Goal: Task Accomplishment & Management: Manage account settings

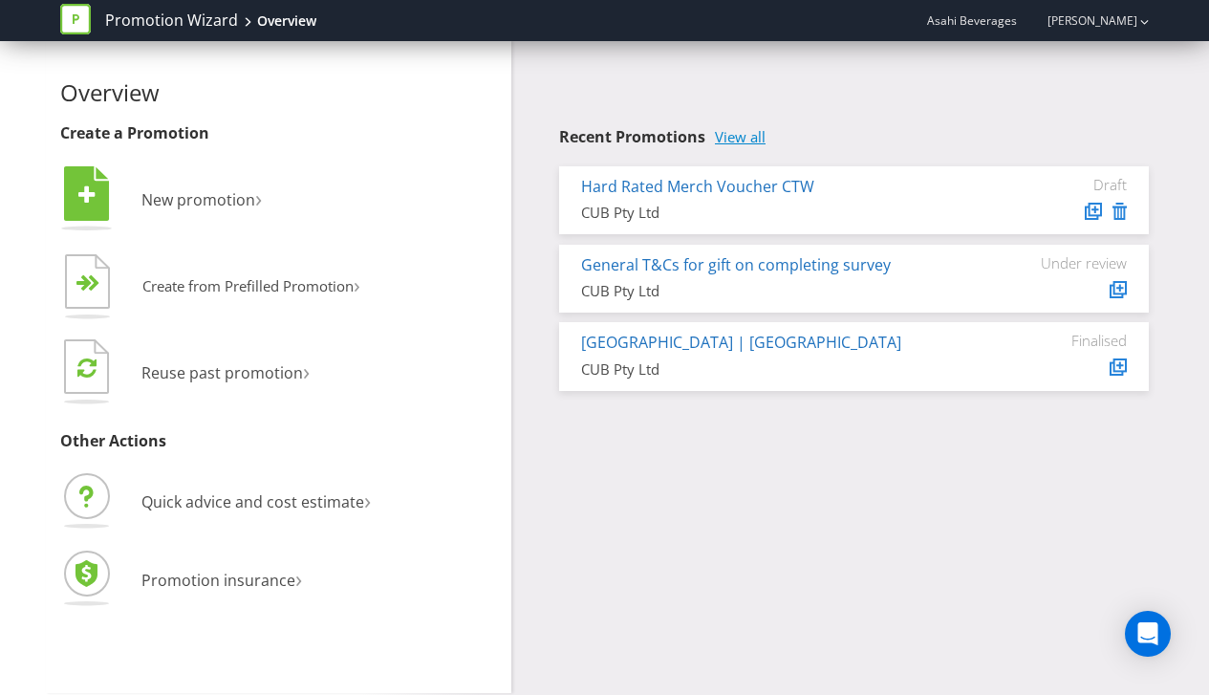
click at [736, 136] on link "View all" at bounding box center [740, 137] width 51 height 16
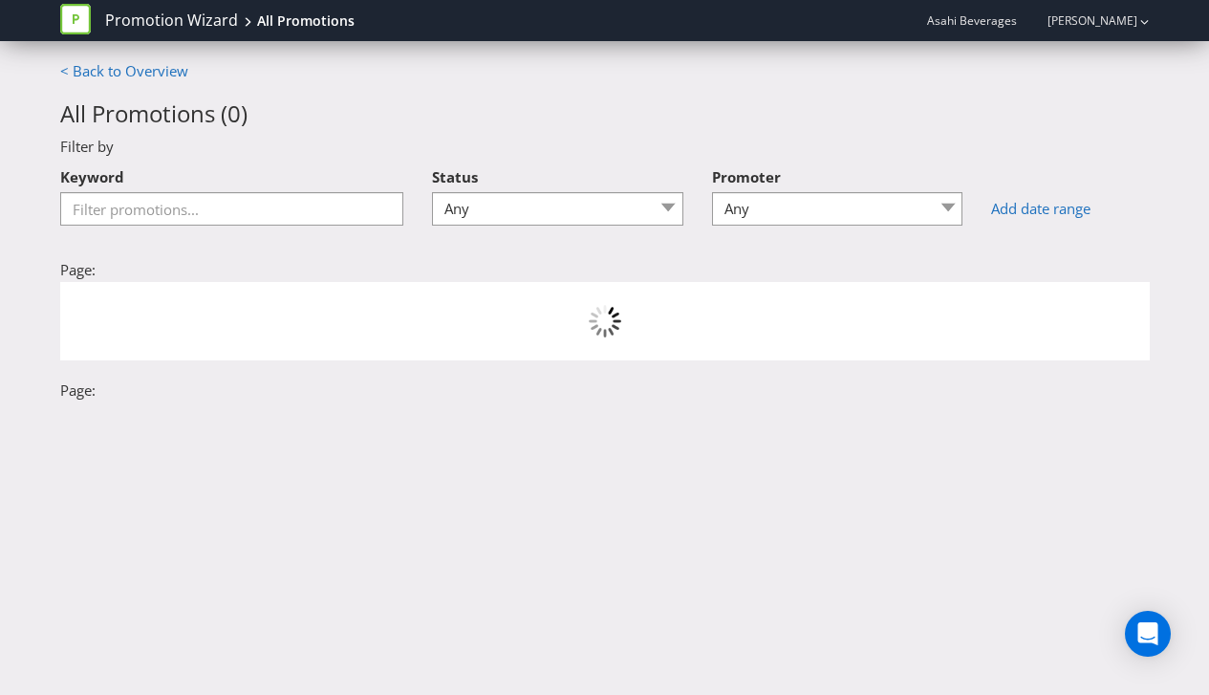
scroll to position [8, 0]
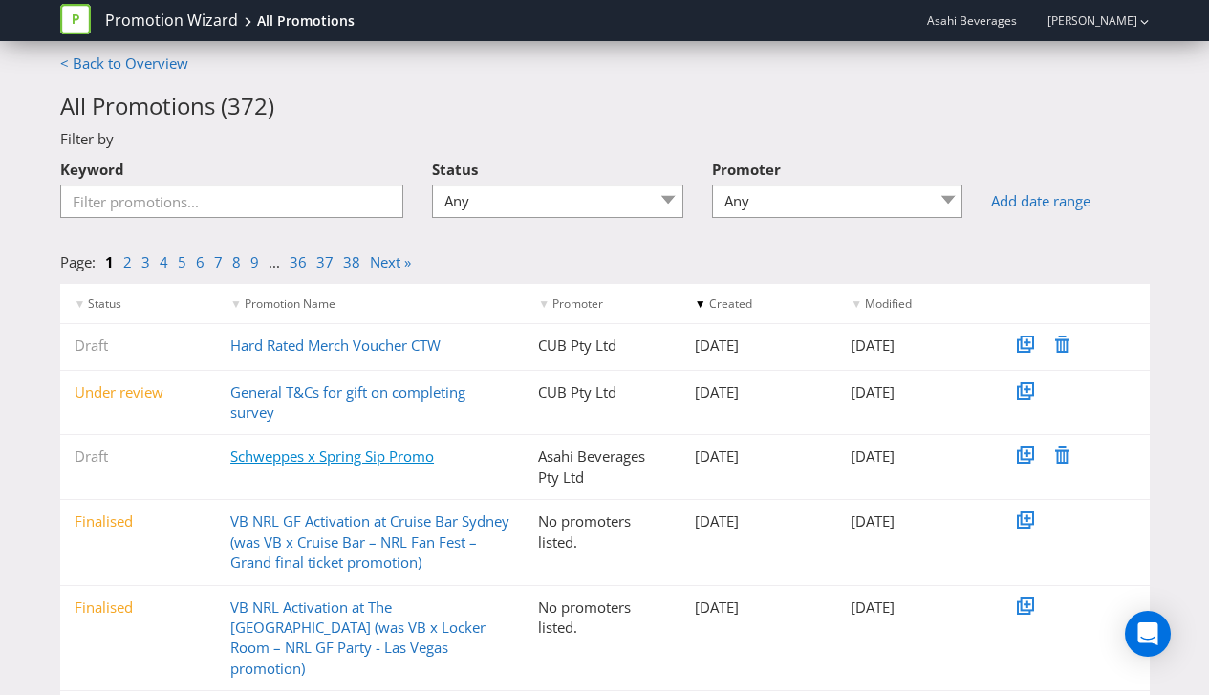
click at [350, 456] on link "Schweppes x Spring Sip Promo" at bounding box center [332, 455] width 204 height 19
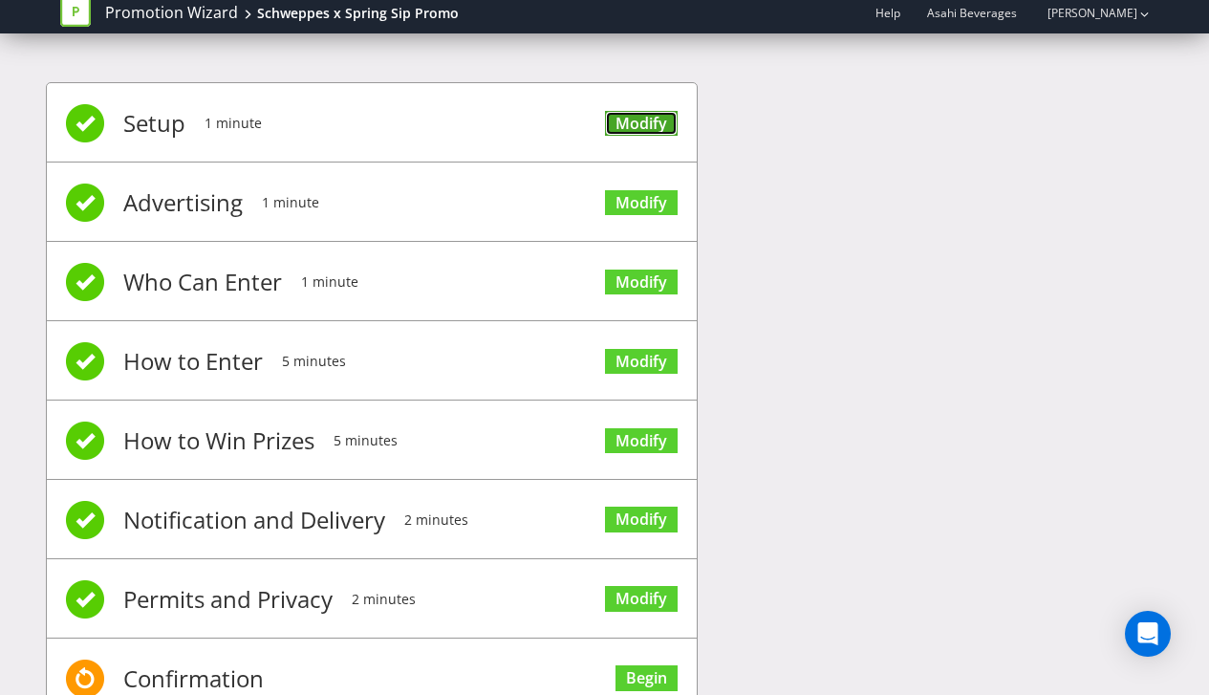
click at [637, 126] on link "Modify" at bounding box center [641, 124] width 73 height 26
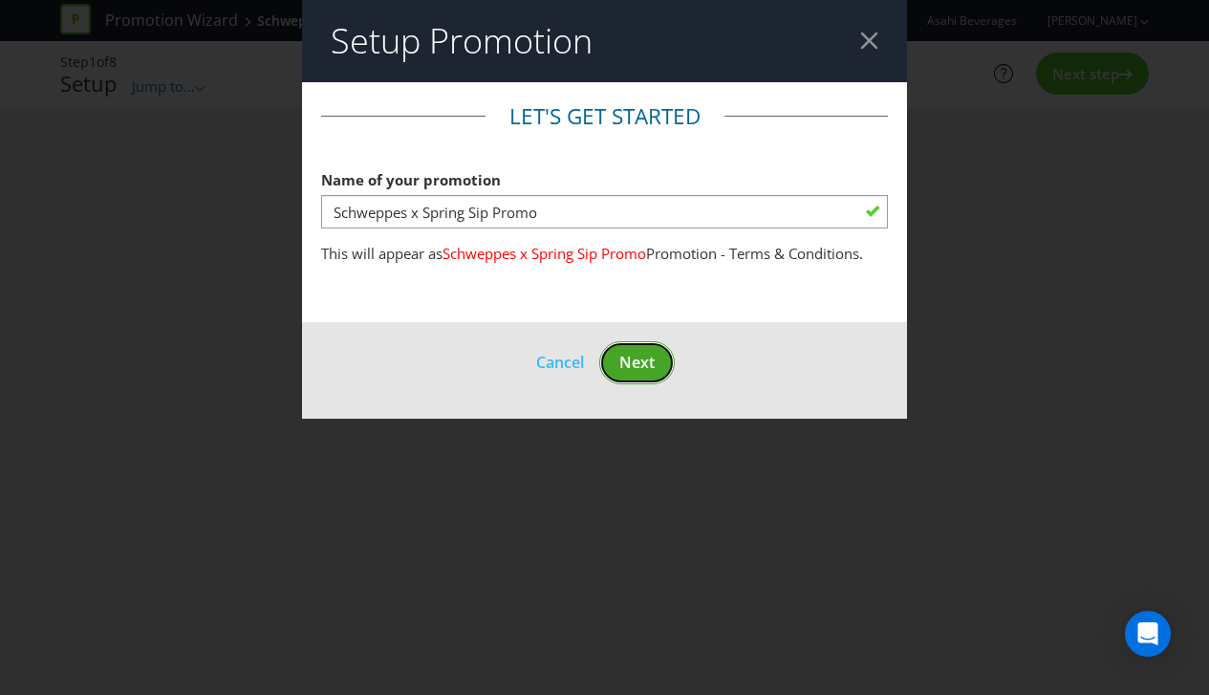
click at [637, 364] on span "Next" at bounding box center [636, 362] width 35 height 21
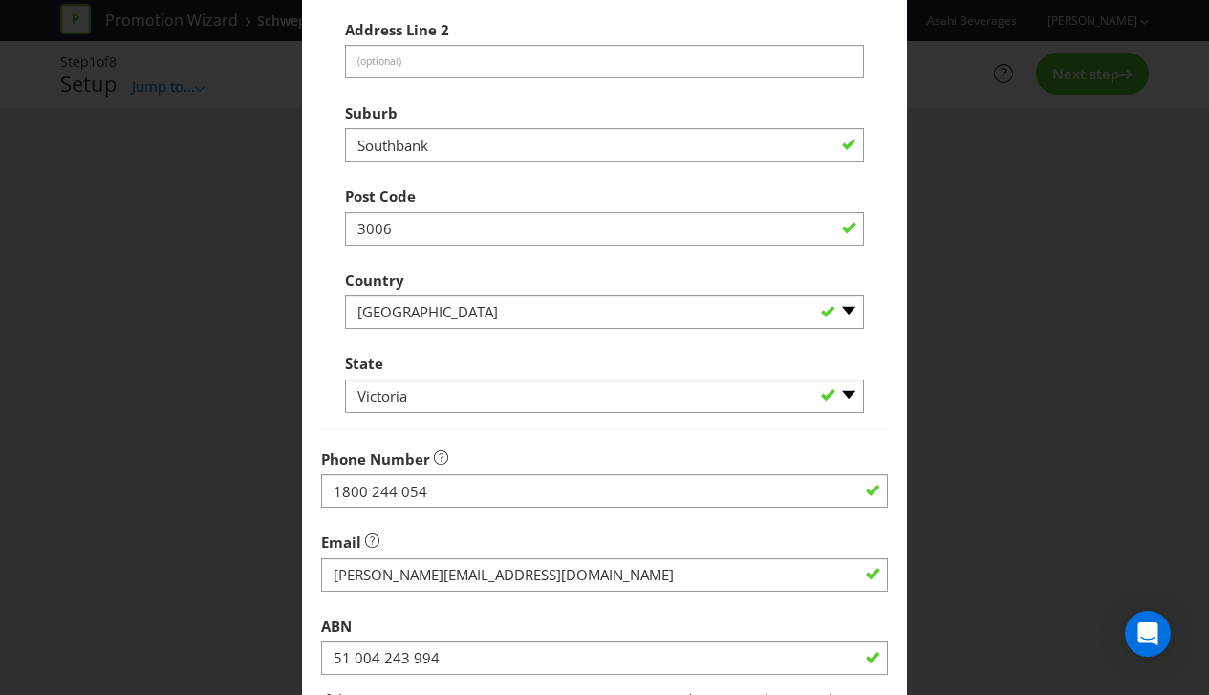
scroll to position [797, 0]
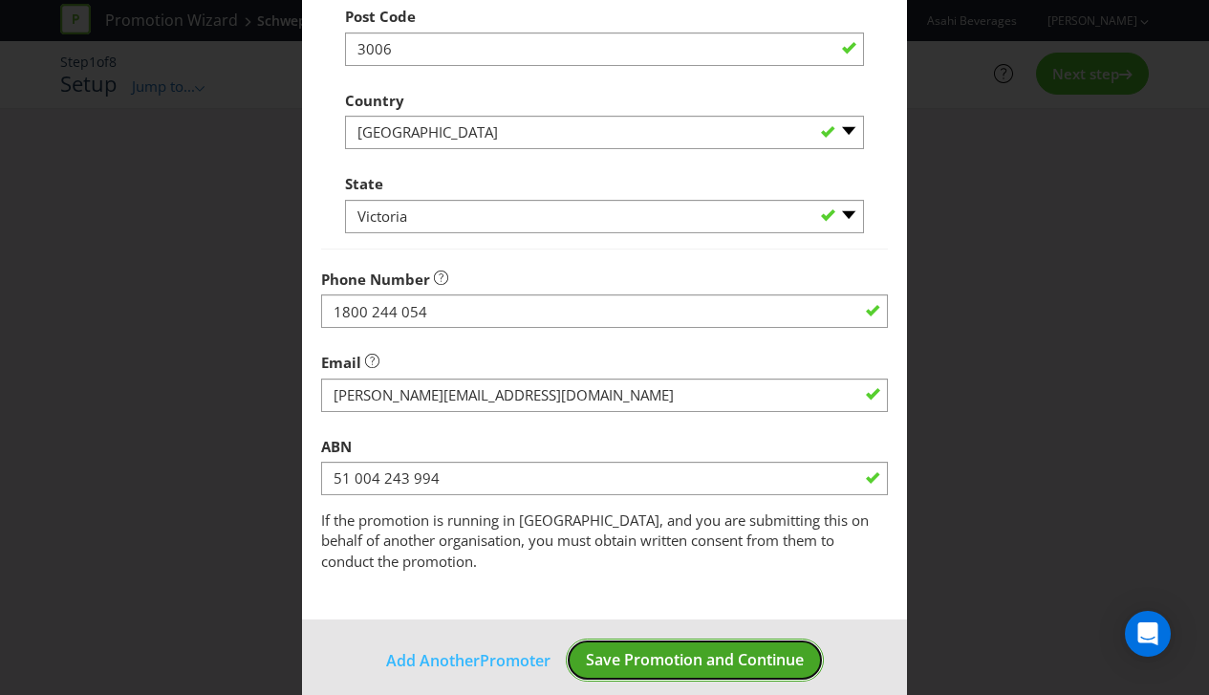
click at [694, 649] on span "Save Promotion and Continue" at bounding box center [695, 659] width 218 height 21
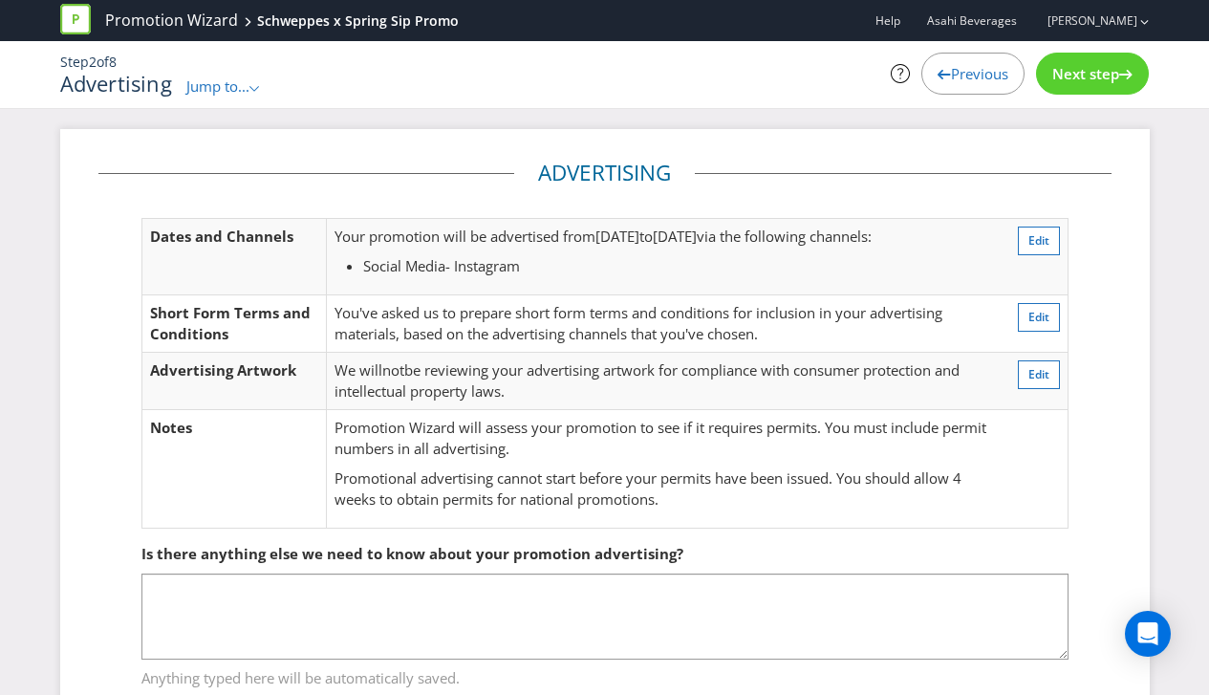
scroll to position [64, 0]
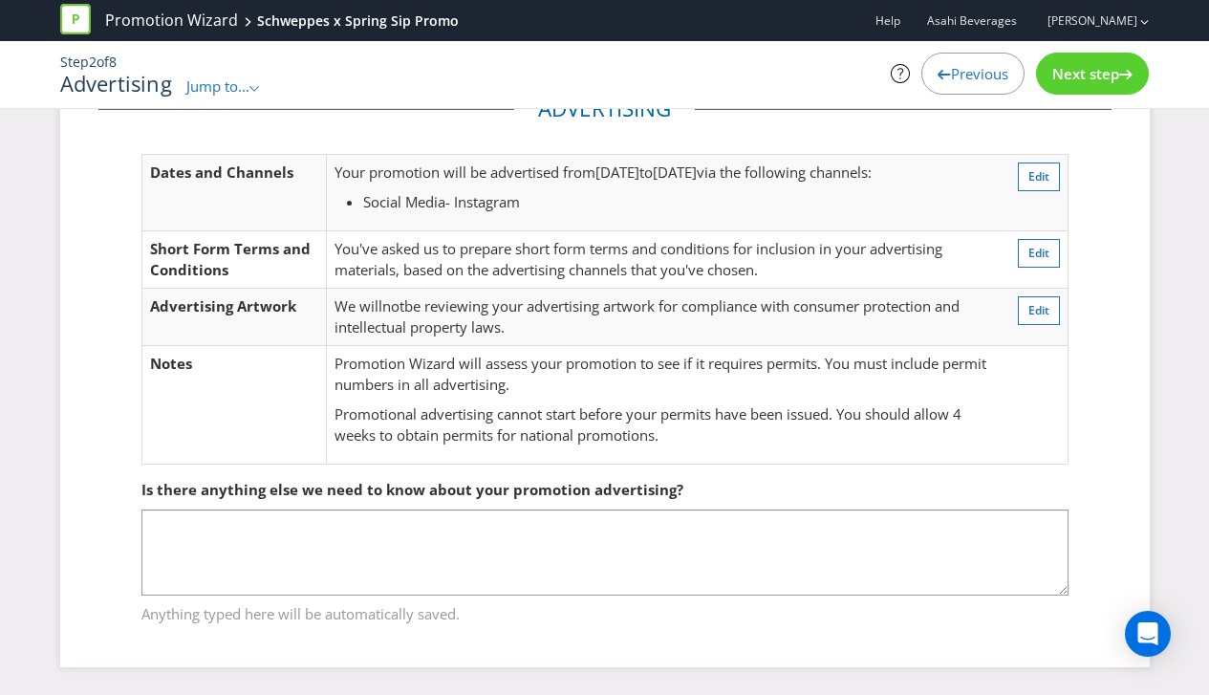
click at [1113, 67] on span "Next step" at bounding box center [1085, 73] width 67 height 19
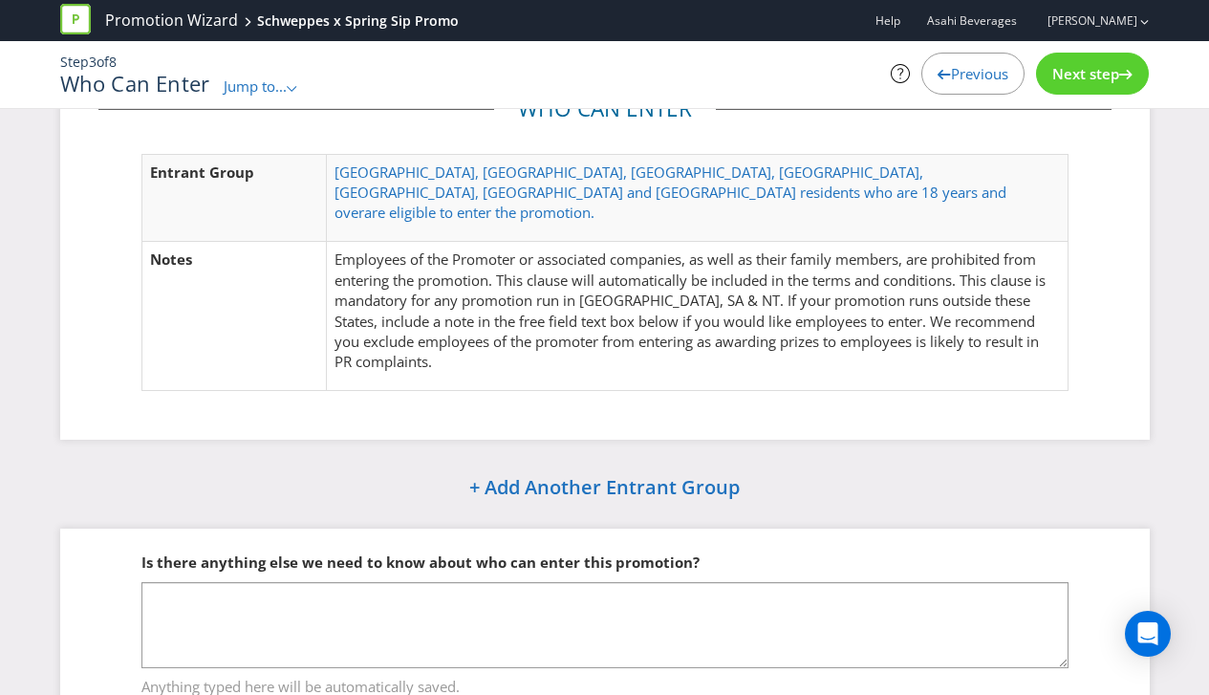
scroll to position [63, 0]
click at [1113, 67] on span "Next step" at bounding box center [1085, 73] width 67 height 19
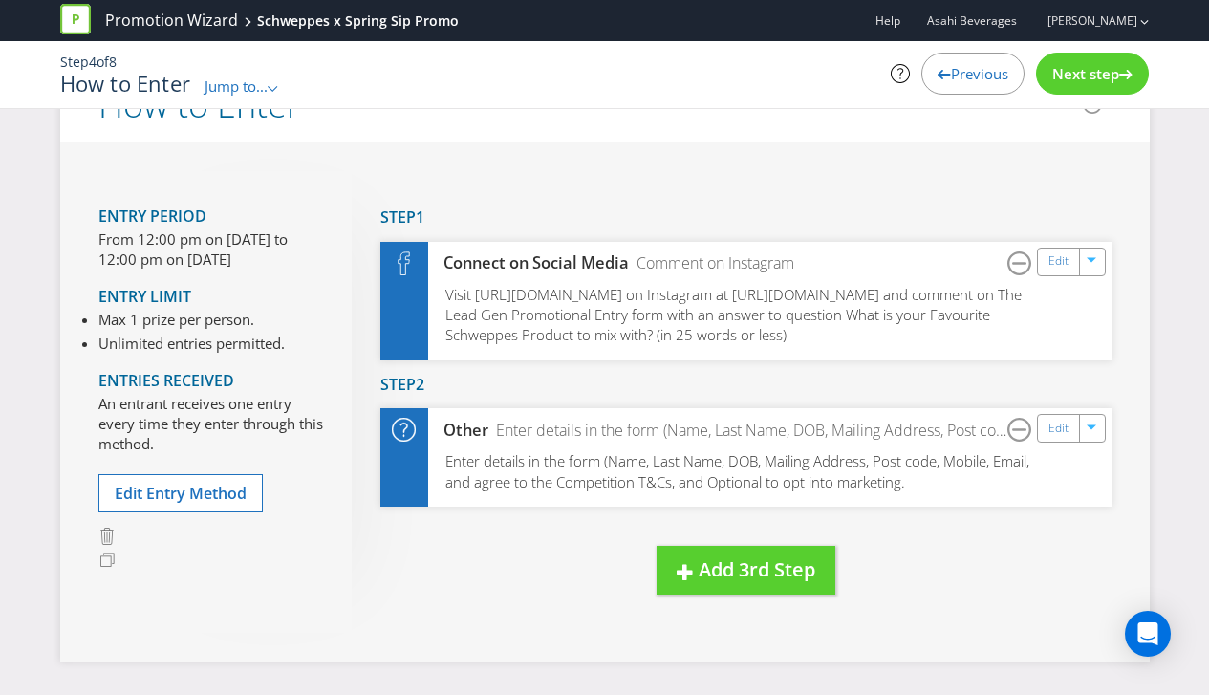
scroll to position [64, 0]
click at [1120, 64] on div at bounding box center [1125, 70] width 13 height 13
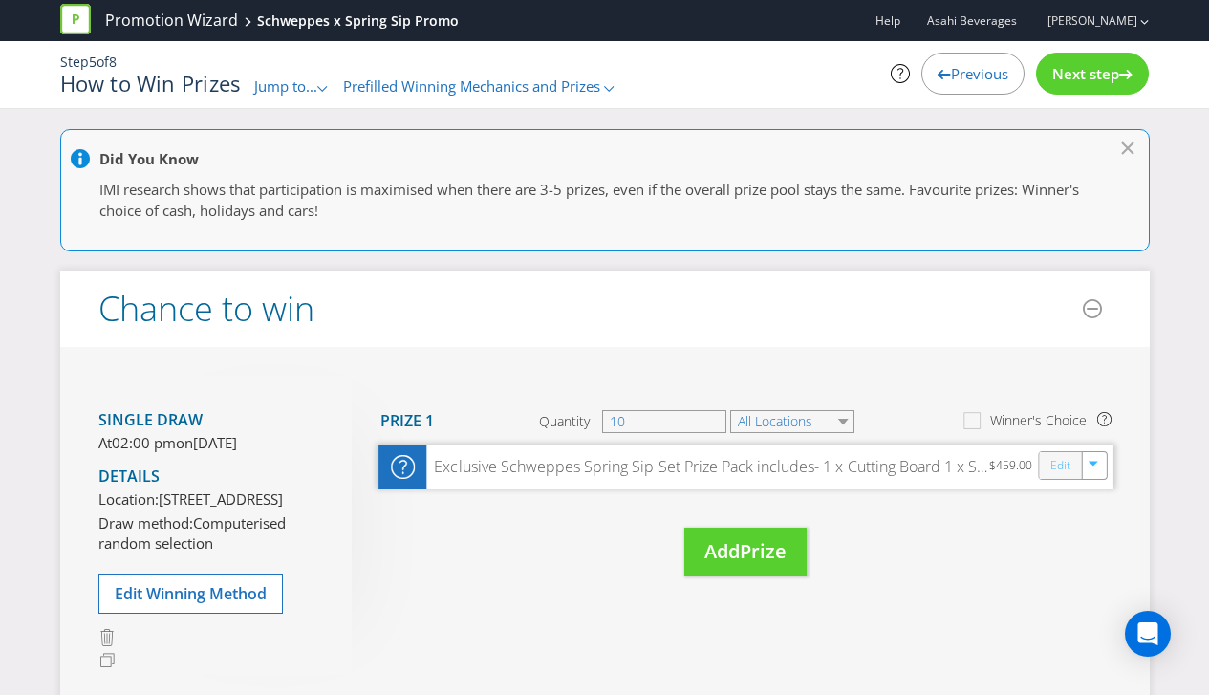
click at [1058, 464] on link "Edit" at bounding box center [1059, 465] width 20 height 22
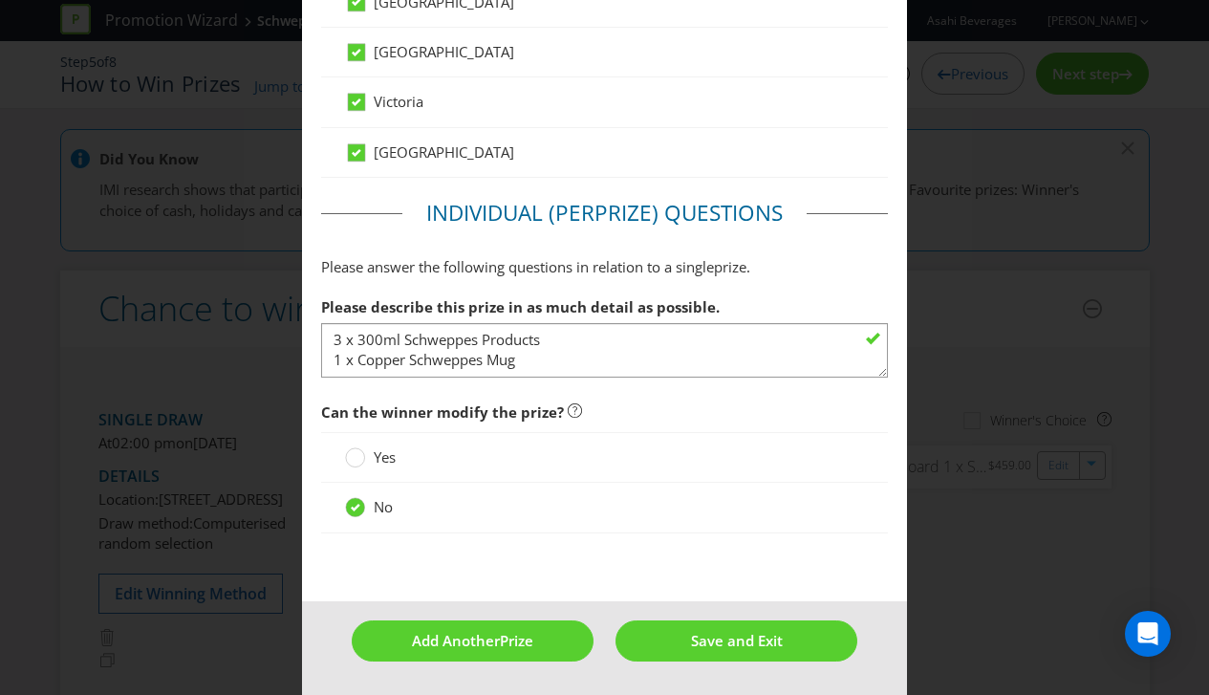
scroll to position [132, 0]
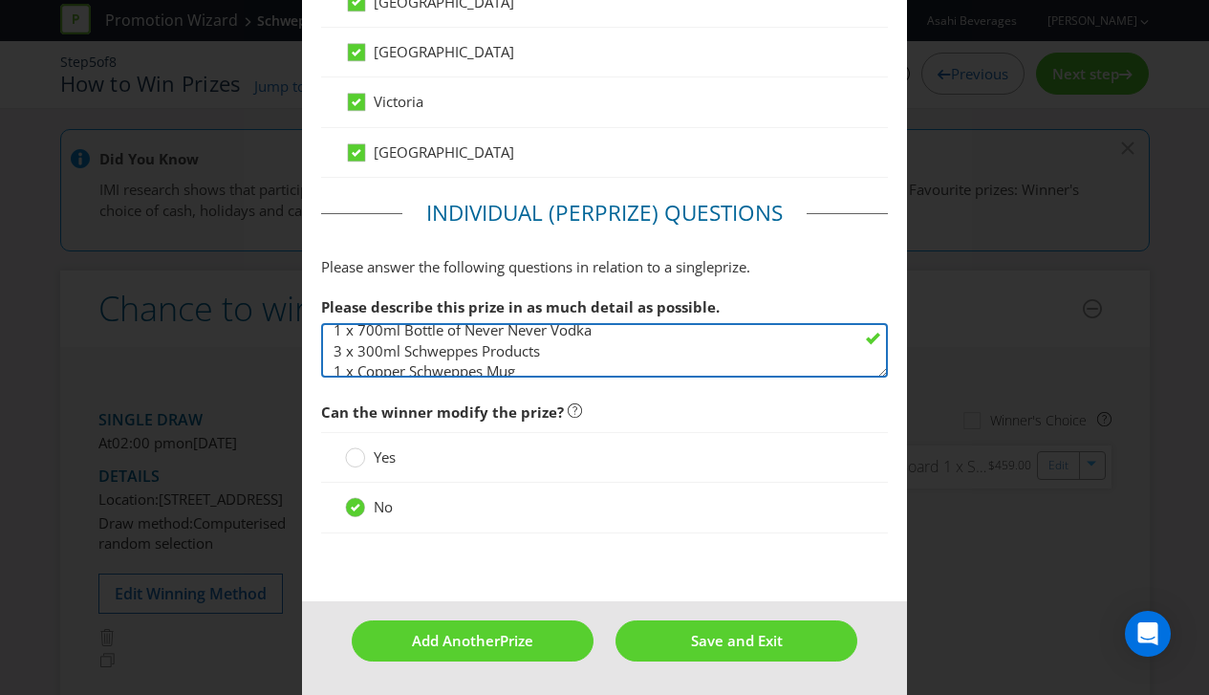
click at [544, 336] on textarea "Exclusive Schweppes Spring Sip Set Prize Pack includes- 1 x Cutting Board 1 x S…" at bounding box center [604, 350] width 567 height 54
click at [611, 345] on textarea "Exclusive Schweppes Spring Sip Set Prize Pack includes- 1 x Cutting Board 1 x S…" at bounding box center [604, 350] width 567 height 54
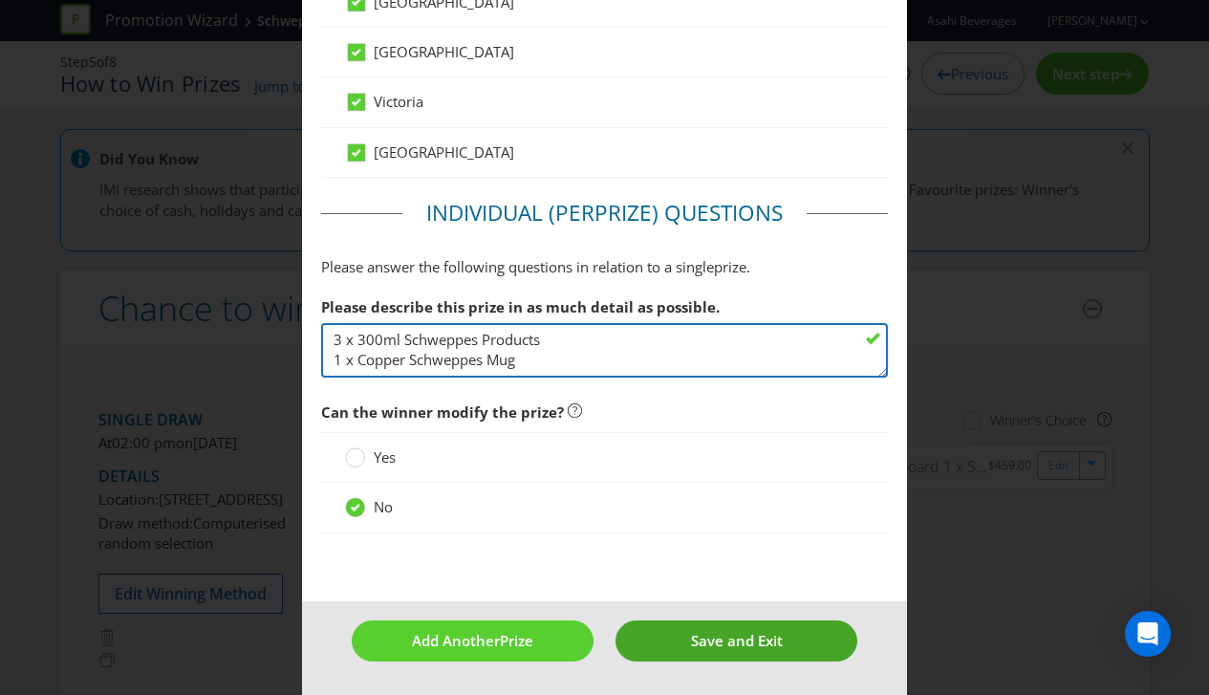
type textarea "Exclusive Schweppes Spring Sip Set Prize Pack includes- 1 x Cutting Board 1 x S…"
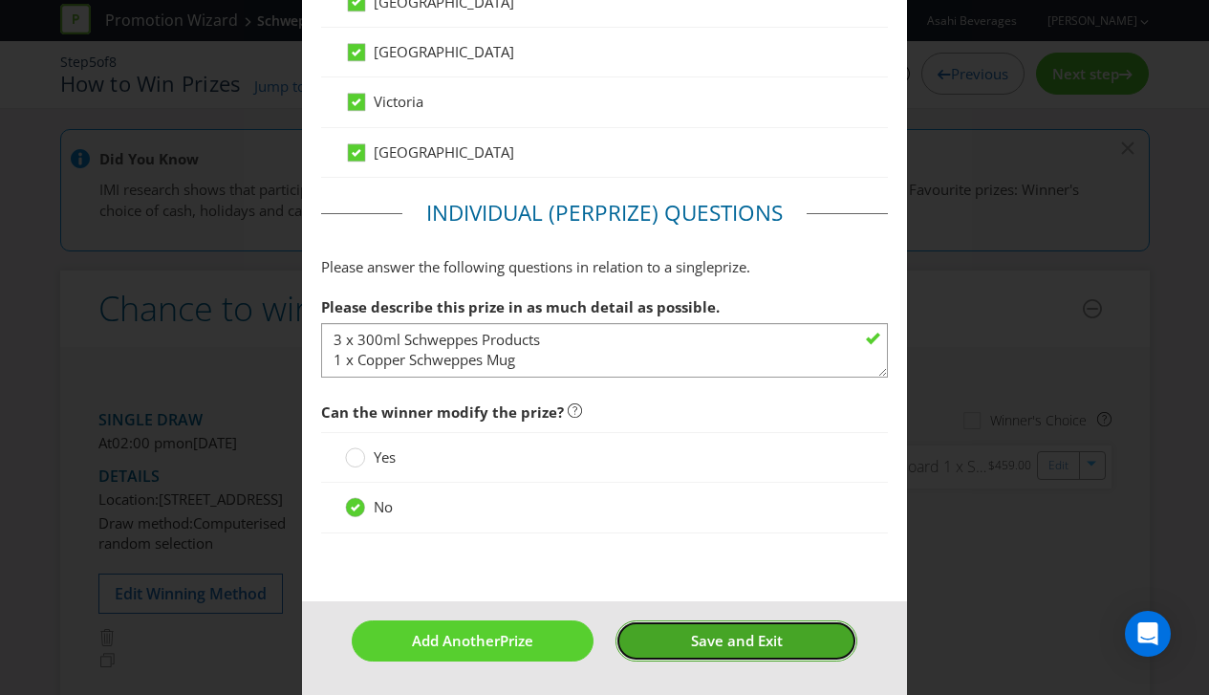
click at [706, 634] on span "Save and Exit" at bounding box center [737, 640] width 92 height 19
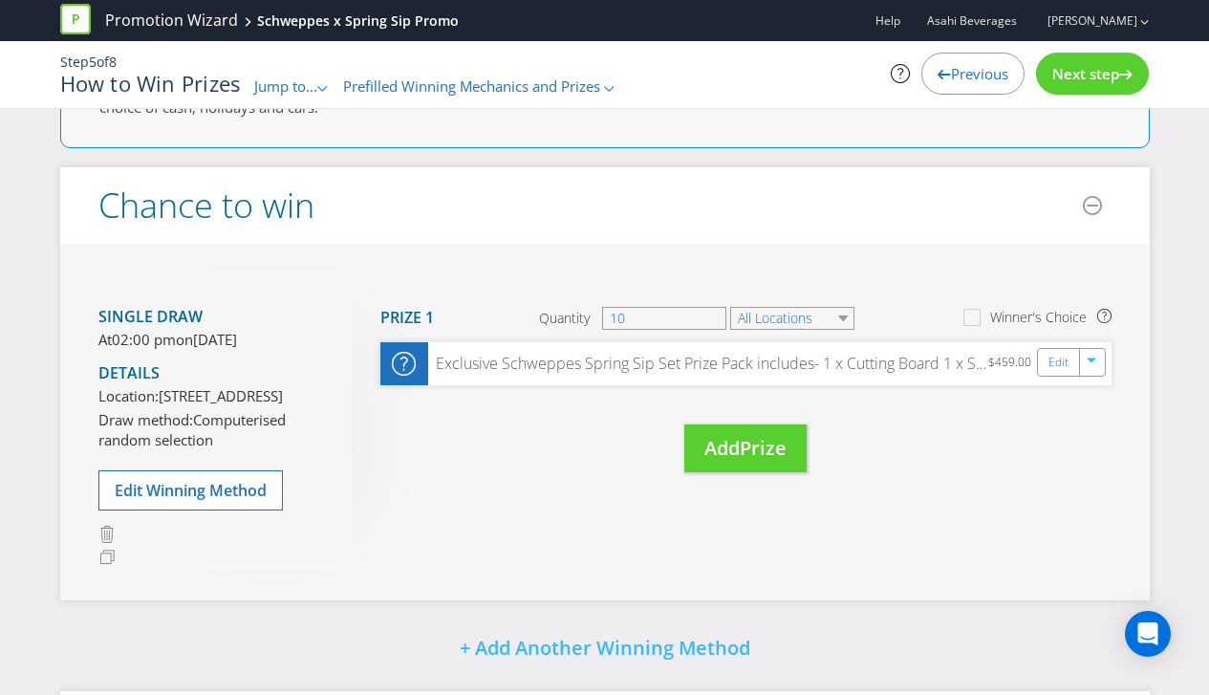
scroll to position [400, 0]
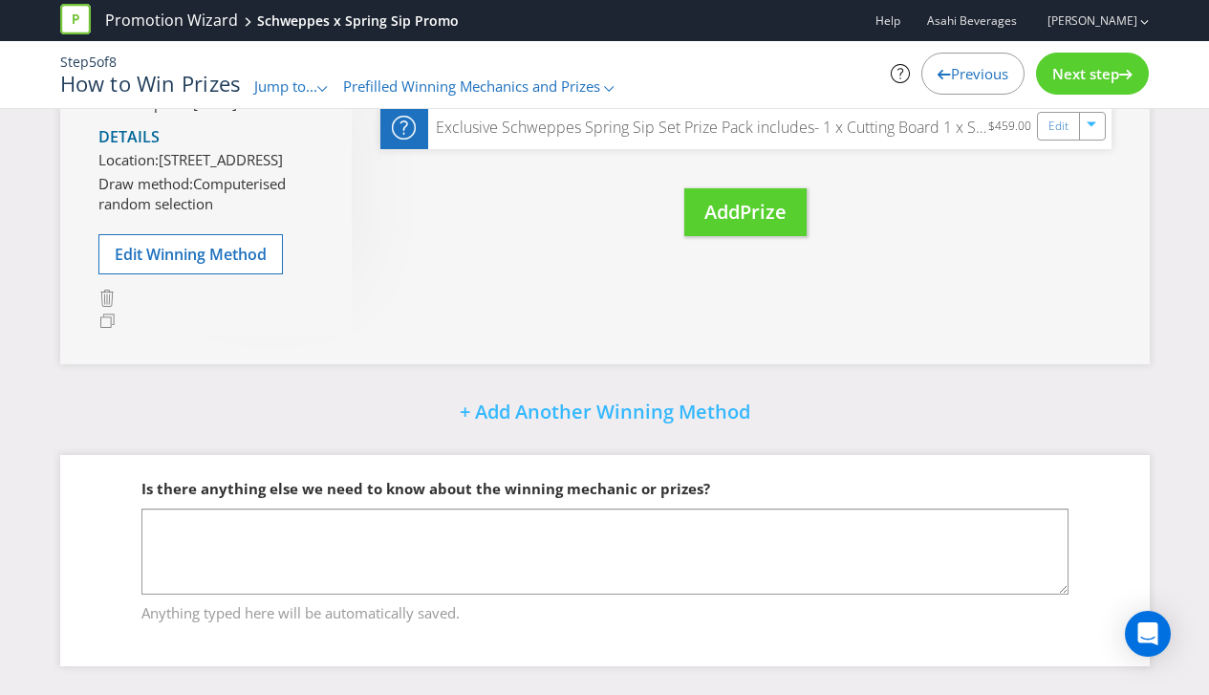
click at [1091, 81] on span "Next step" at bounding box center [1085, 73] width 67 height 19
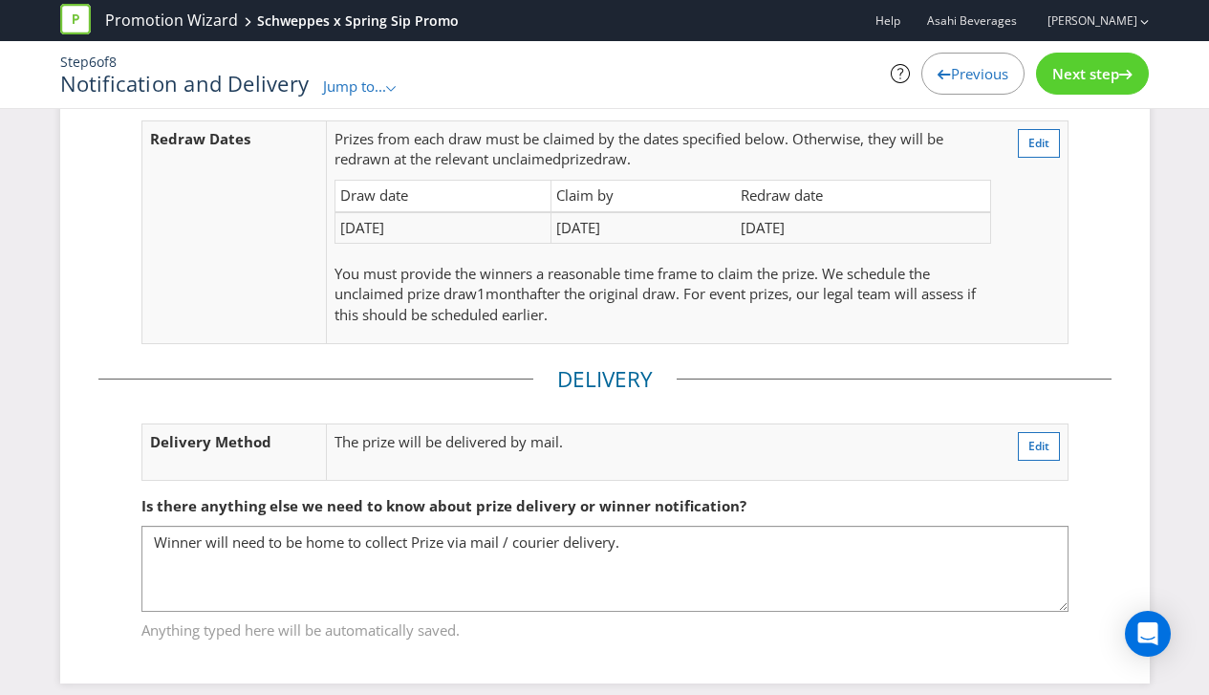
scroll to position [421, 0]
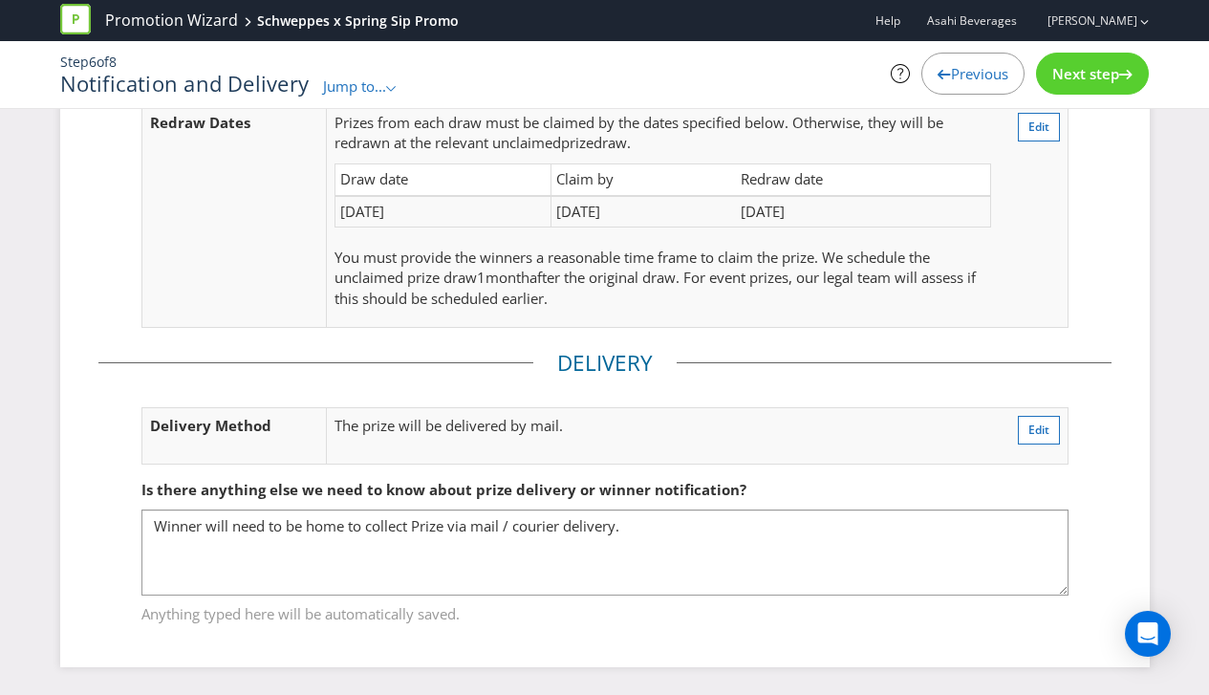
click at [1079, 68] on span "Next step" at bounding box center [1085, 73] width 67 height 19
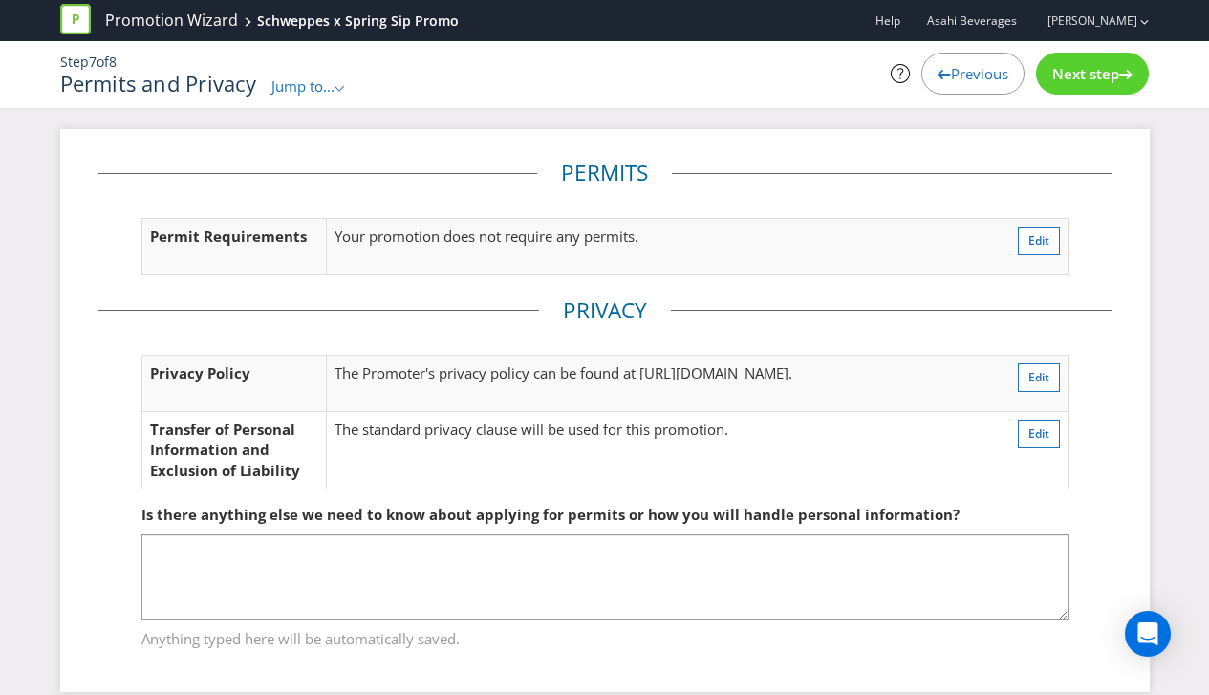
click at [1094, 56] on div "Next step" at bounding box center [1092, 74] width 113 height 42
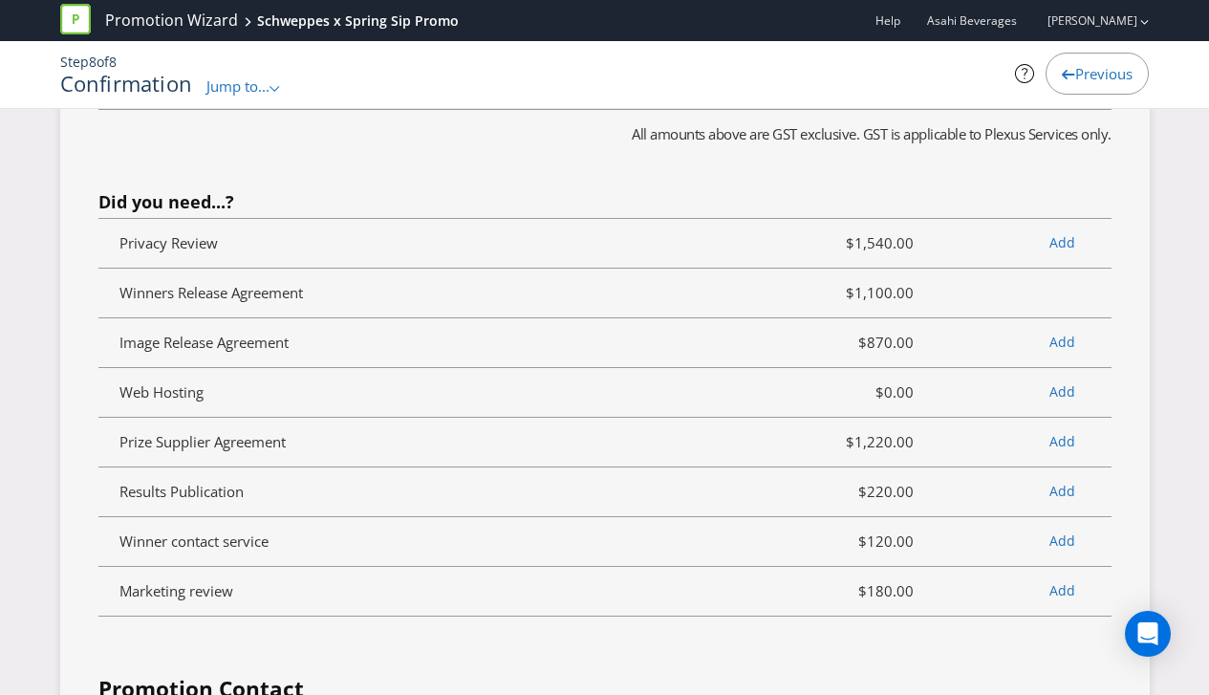
scroll to position [5157, 0]
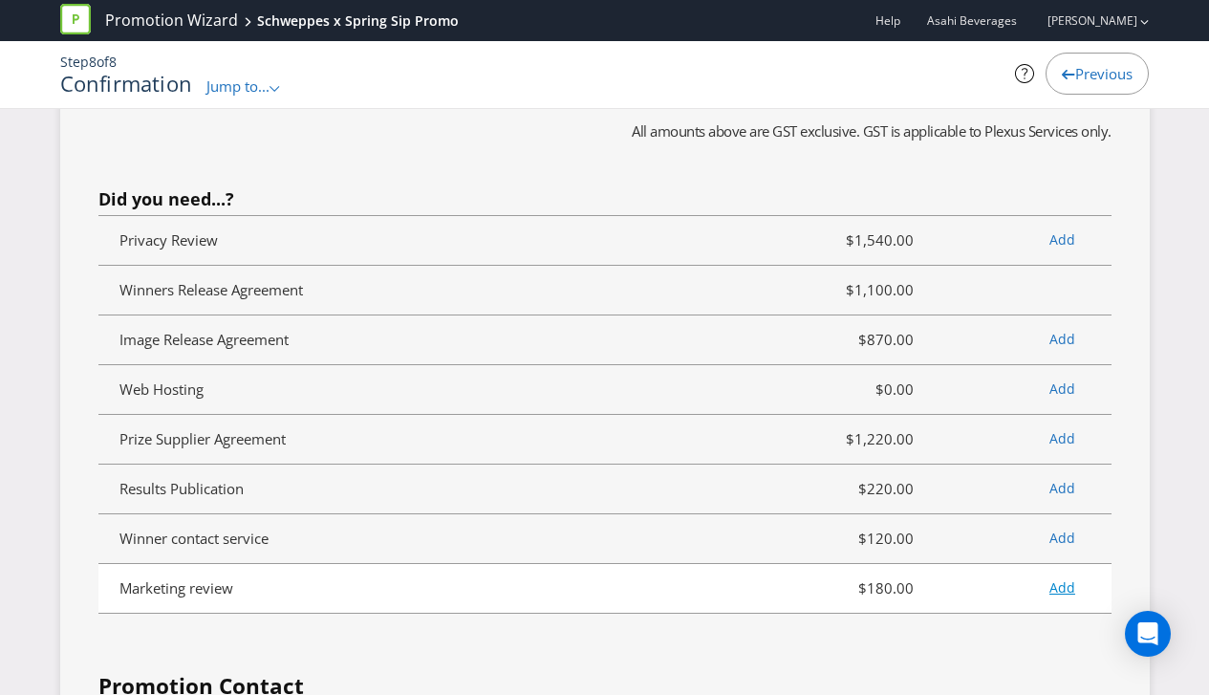
click at [1066, 578] on link "Add" at bounding box center [1062, 587] width 26 height 18
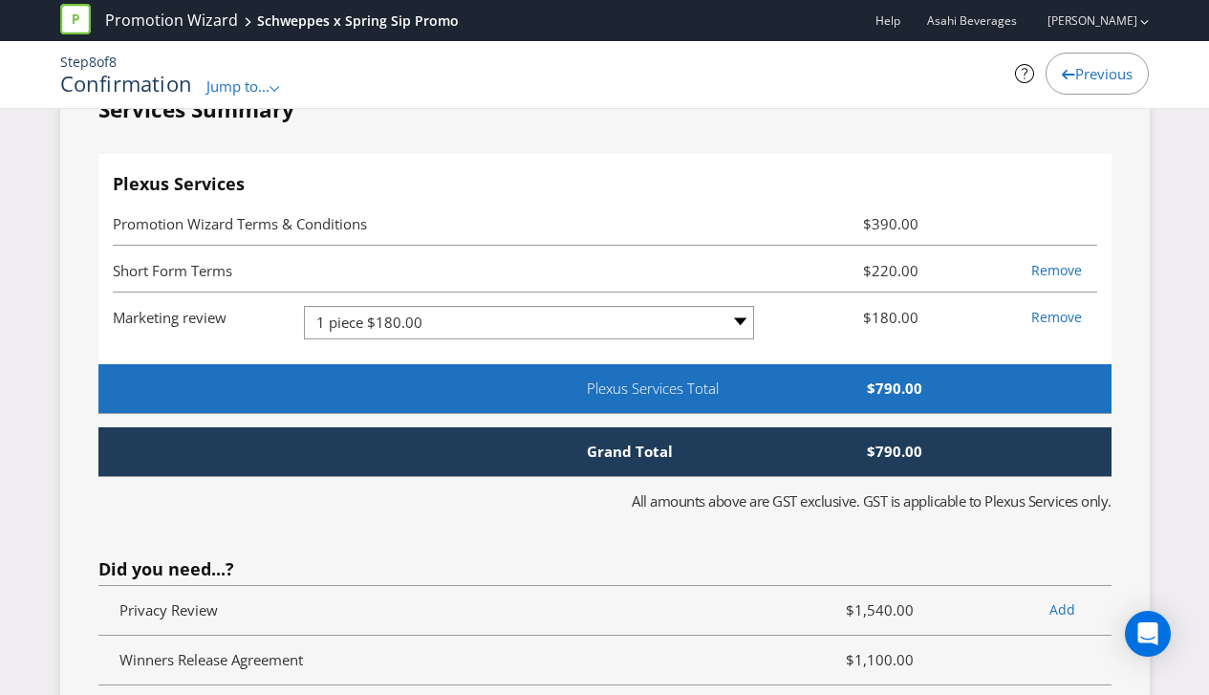
scroll to position [4857, 0]
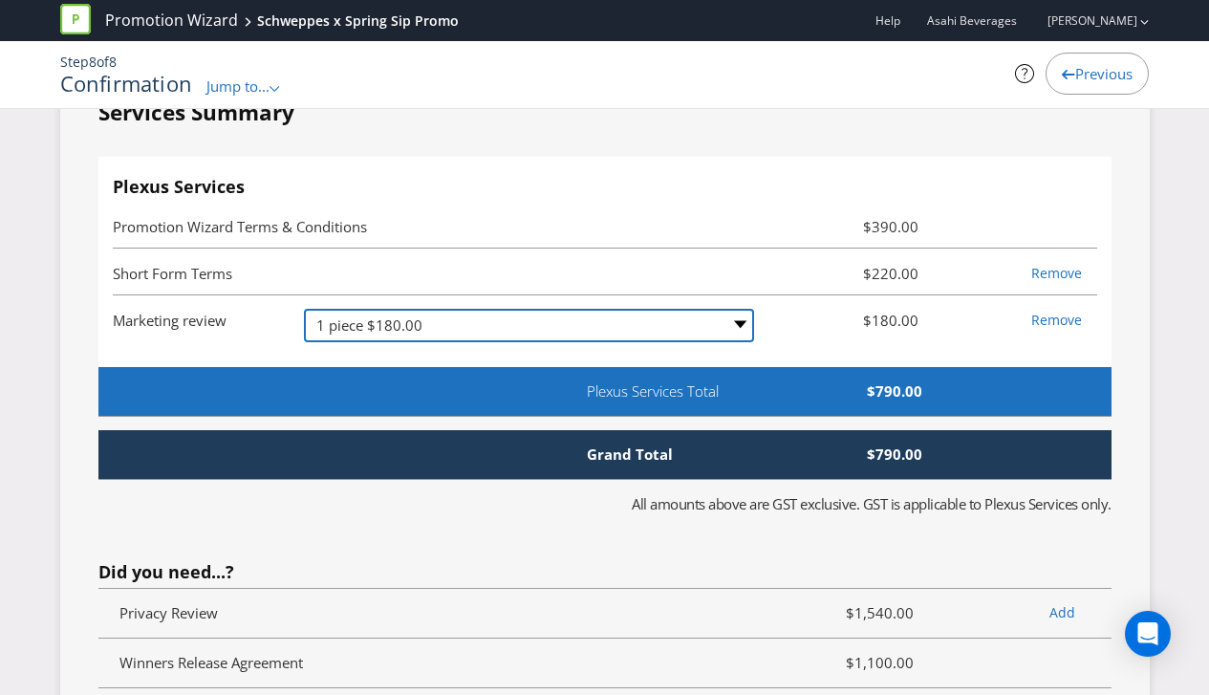
click at [629, 309] on select "-- Please Select -- 1 piece $180.00 2-4 pieces (provided at same time) $350.00 …" at bounding box center [529, 325] width 450 height 33
click at [304, 309] on select "-- Please Select -- 1 piece $180.00 2-4 pieces (provided at same time) $350.00 …" at bounding box center [529, 325] width 450 height 33
